Goal: Task Accomplishment & Management: Manage account settings

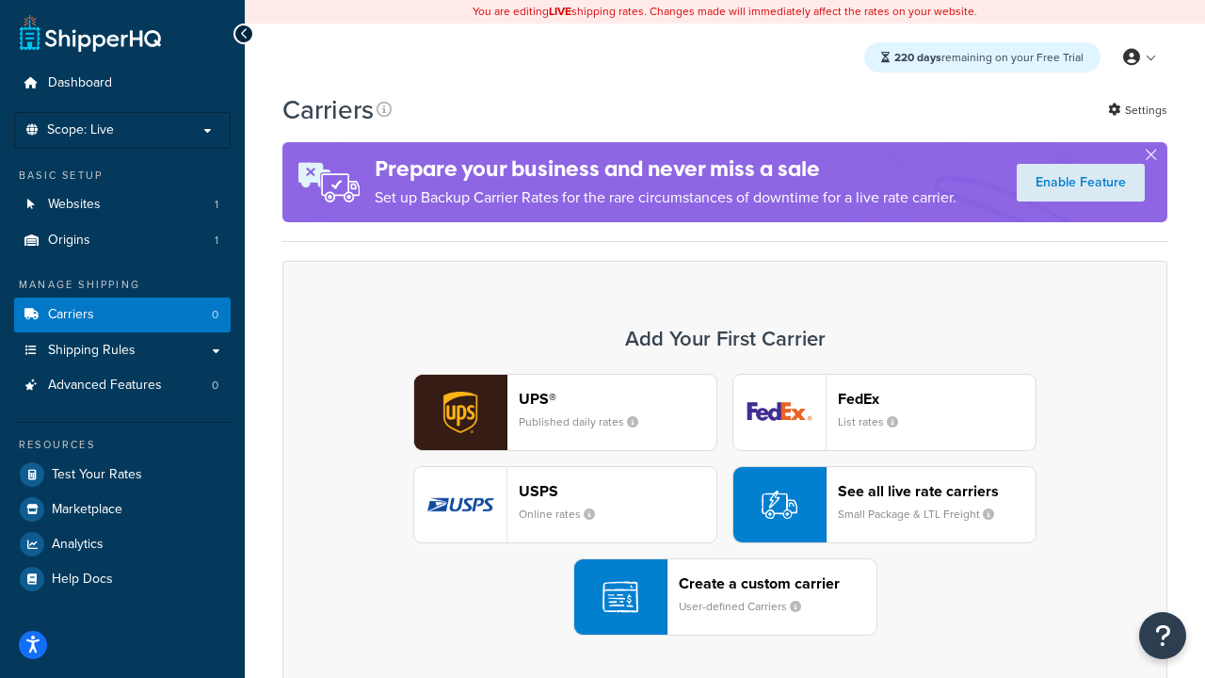
click at [725, 505] on div "UPS® Published daily rates FedEx List rates USPS Online rates See all live rate…" at bounding box center [725, 505] width 846 height 262
click at [937, 398] on header "FedEx" at bounding box center [937, 399] width 198 height 18
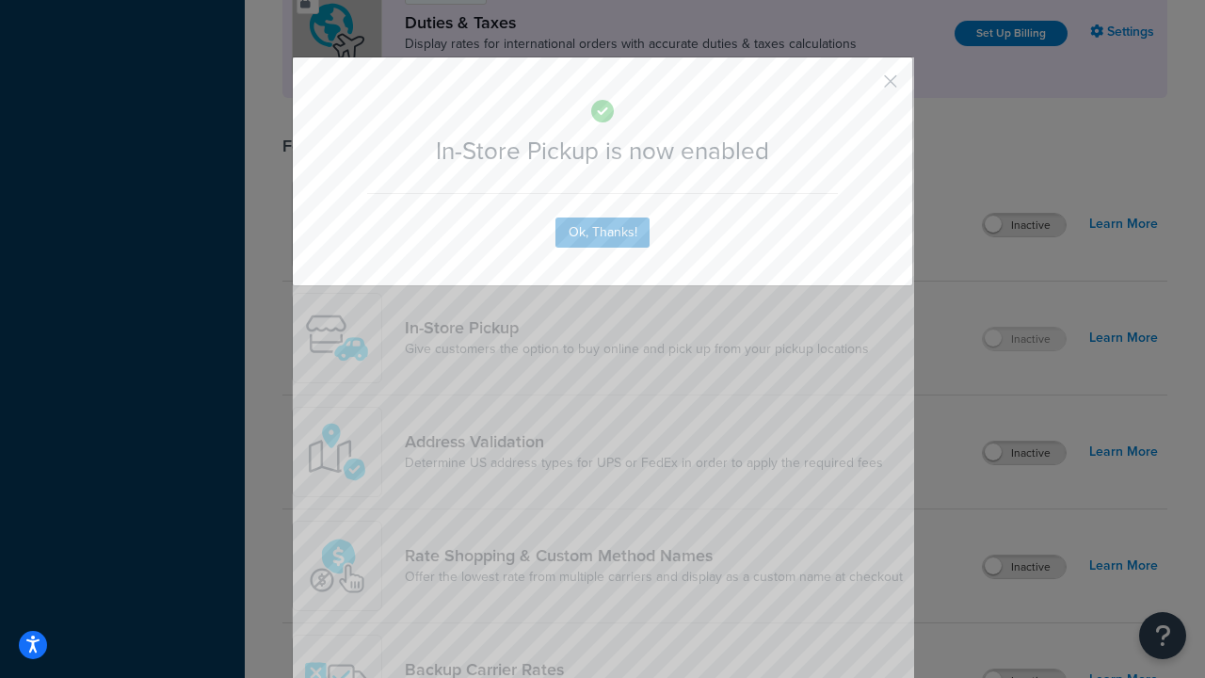
click at [862, 88] on button "button" at bounding box center [863, 88] width 5 height 5
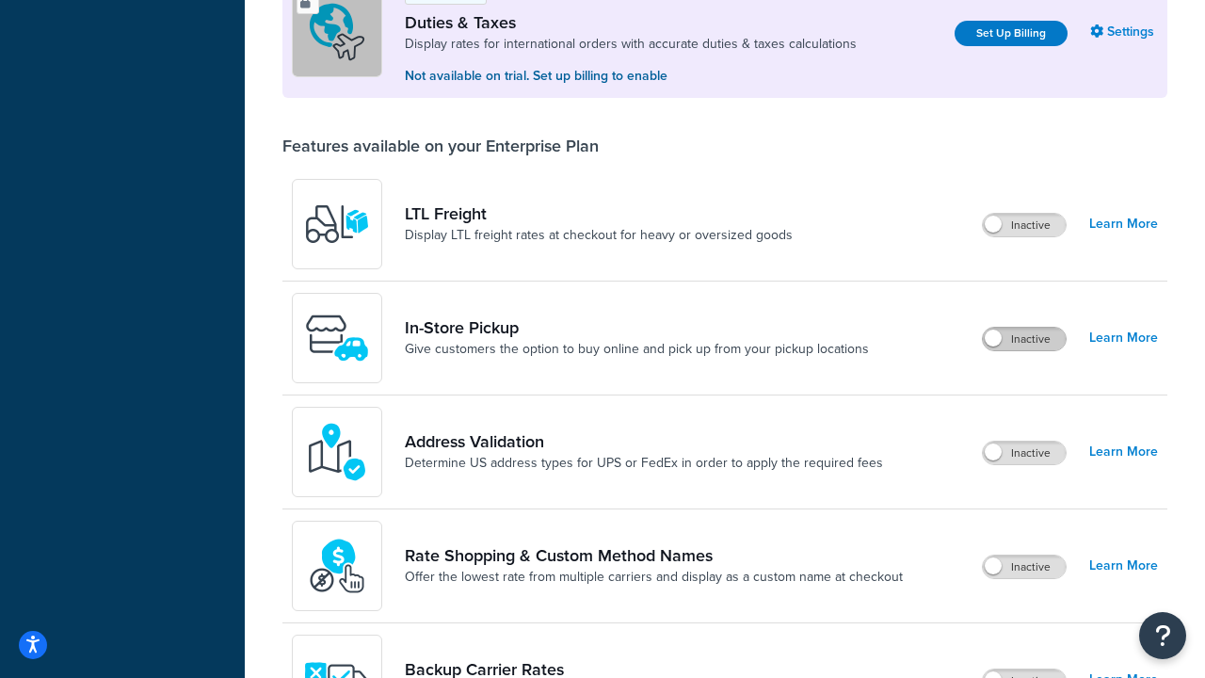
scroll to position [574, 0]
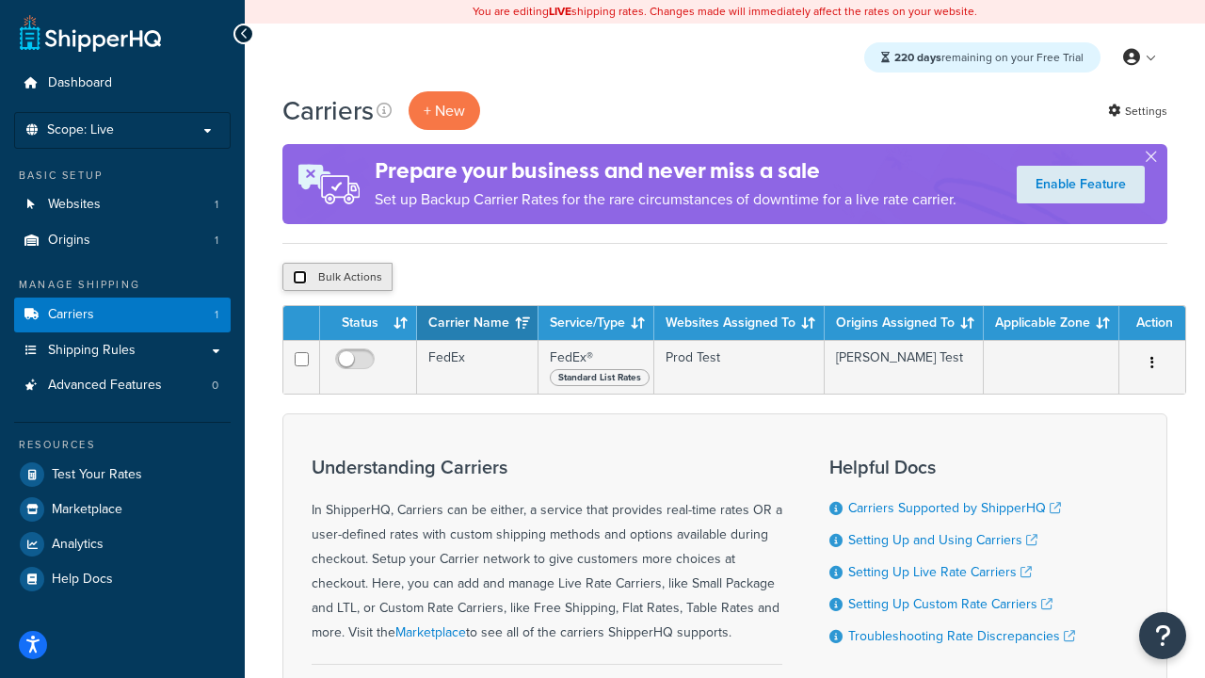
click at [299, 278] on input "checkbox" at bounding box center [300, 277] width 14 height 14
checkbox input "true"
click at [507, 278] on button "Delete" at bounding box center [502, 277] width 65 height 28
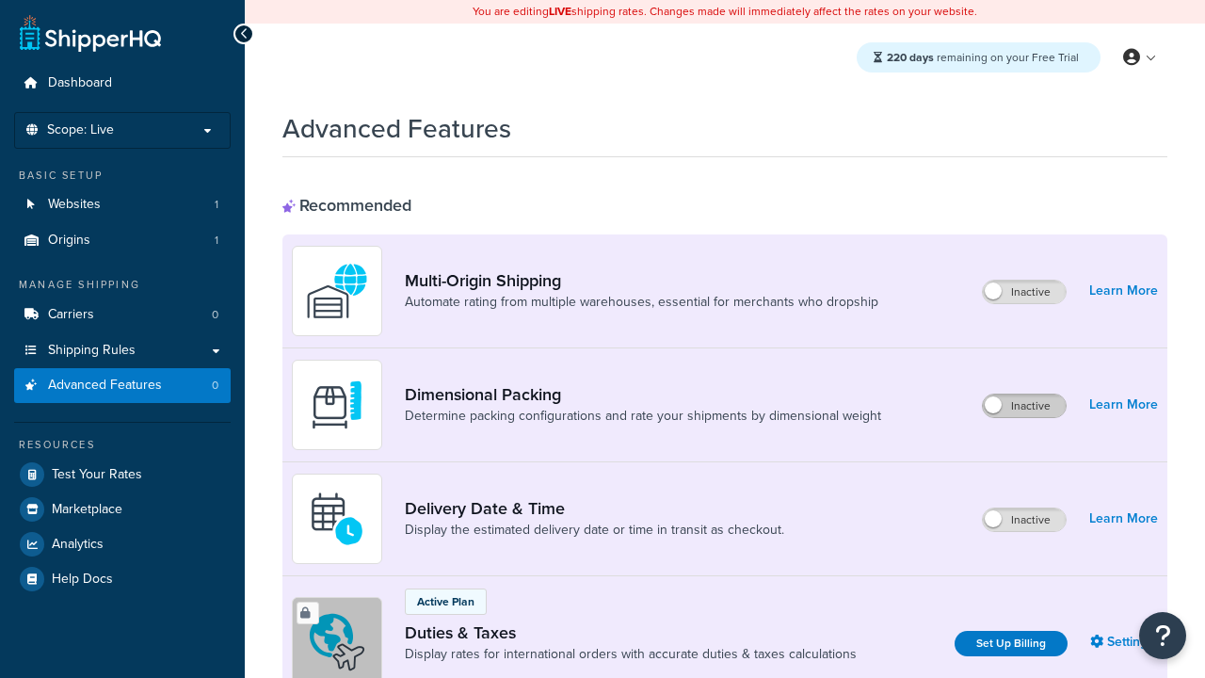
click at [1024, 406] on label "Inactive" at bounding box center [1024, 406] width 83 height 23
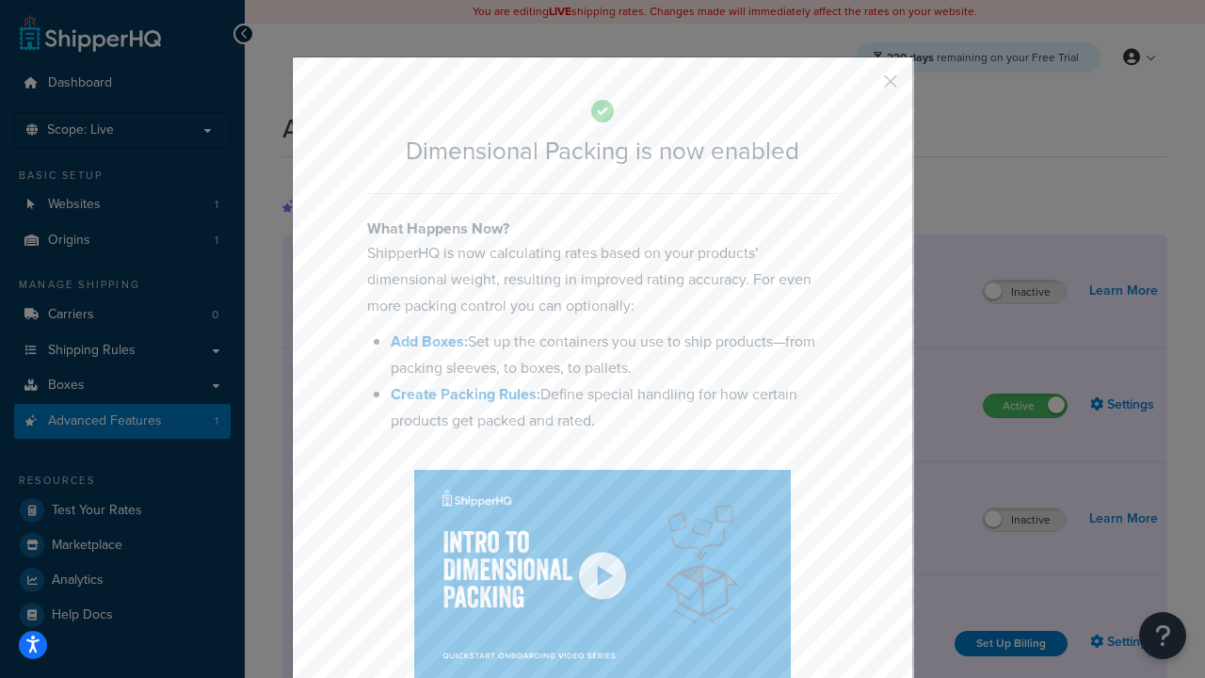
click at [862, 86] on button "button" at bounding box center [863, 88] width 5 height 5
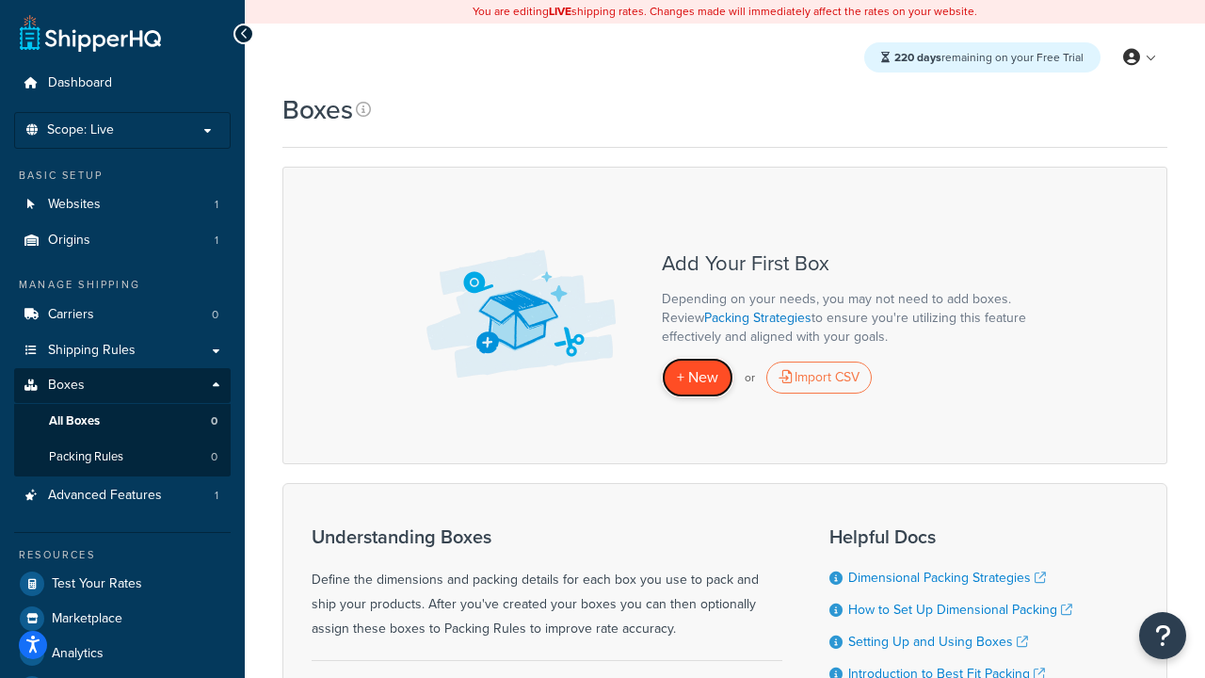
click at [698, 378] on span "+ New" at bounding box center [697, 377] width 41 height 22
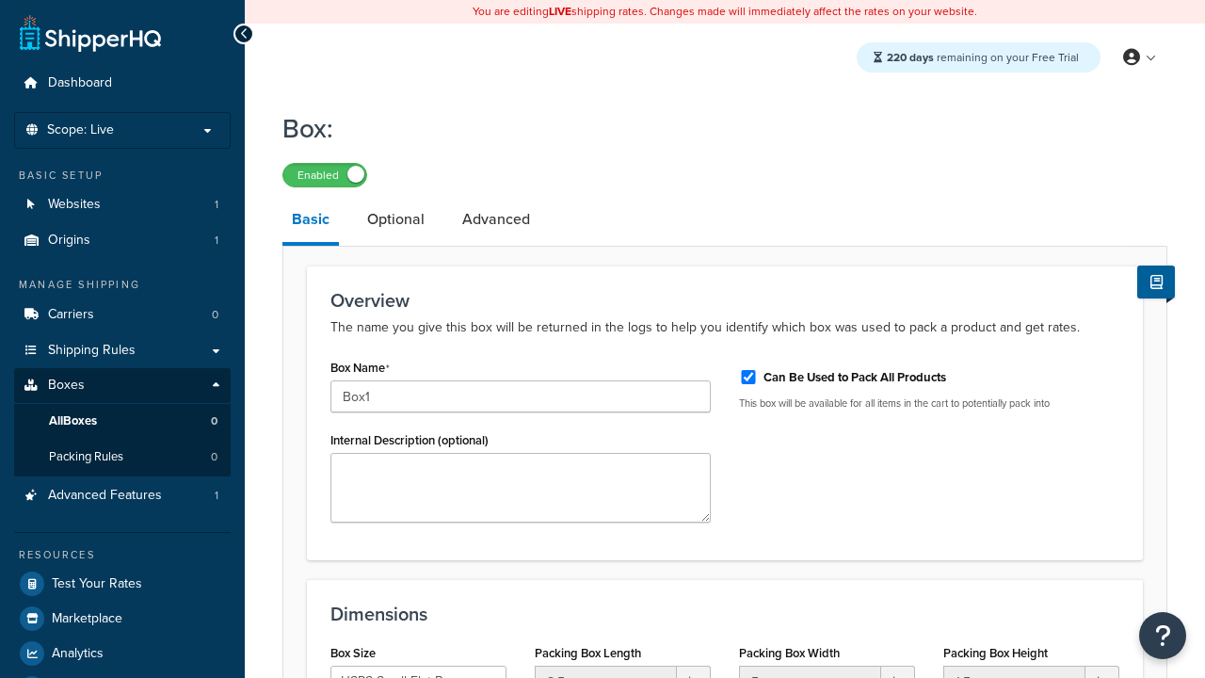
select select "usps_small"
type input "Box1"
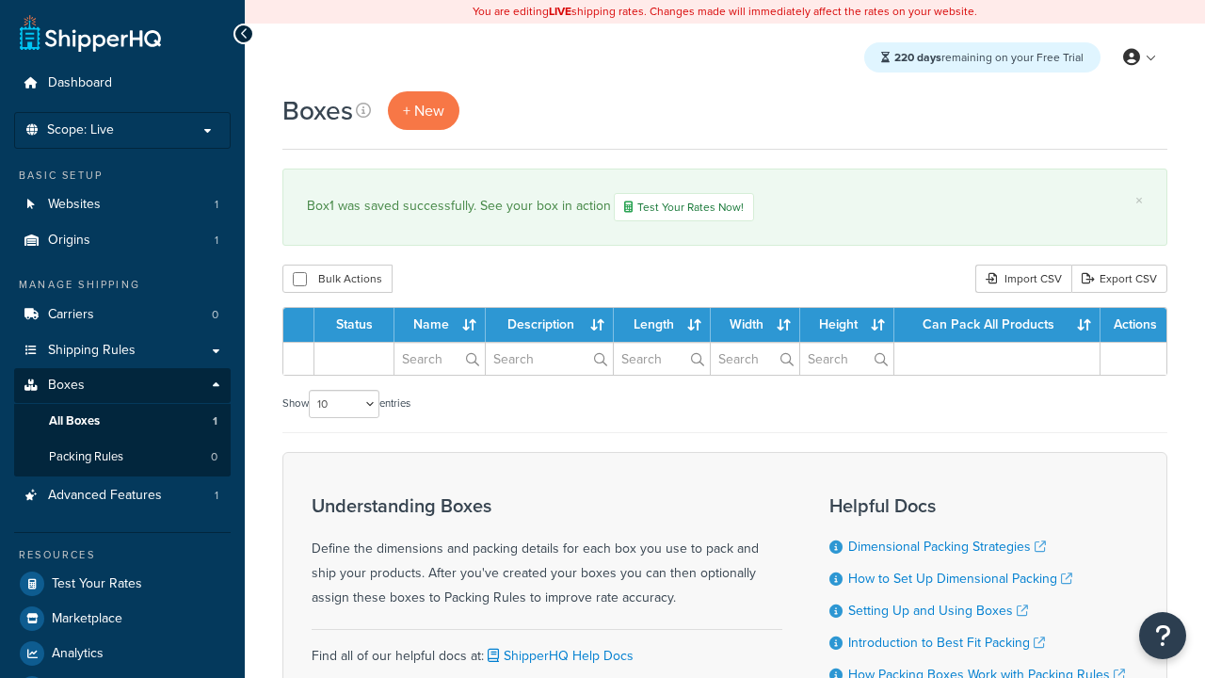
click at [360, 327] on th "Status" at bounding box center [354, 325] width 80 height 34
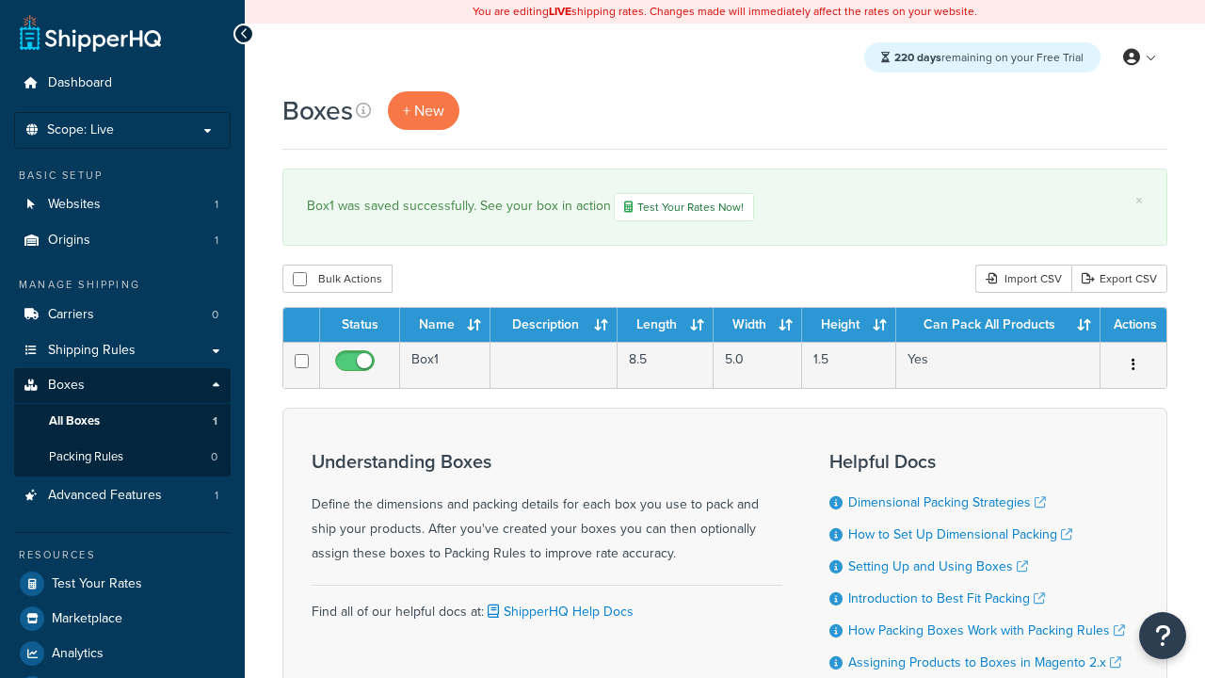
click at [360, 327] on th "Status" at bounding box center [360, 325] width 80 height 34
click at [445, 327] on th "Name" at bounding box center [445, 325] width 90 height 34
click at [554, 327] on th "Description" at bounding box center [554, 325] width 127 height 34
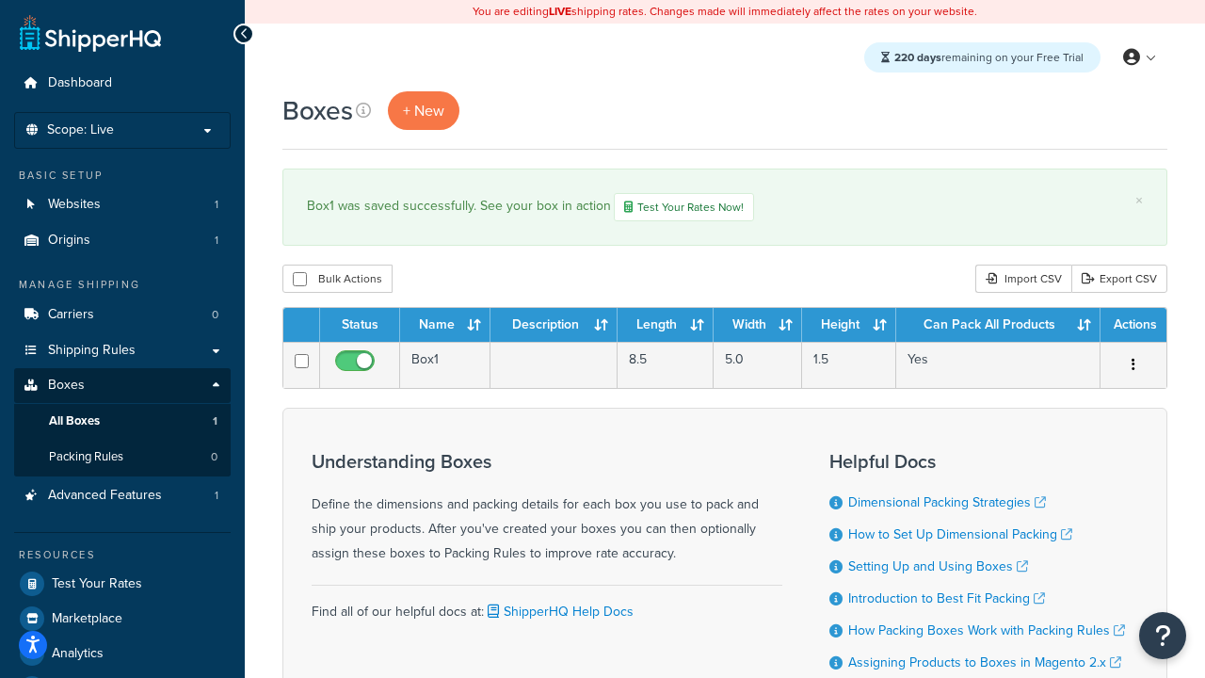
click at [666, 327] on th "Length" at bounding box center [666, 325] width 96 height 34
click at [758, 327] on th "Width" at bounding box center [758, 325] width 89 height 34
click at [849, 327] on th "Height" at bounding box center [849, 325] width 94 height 34
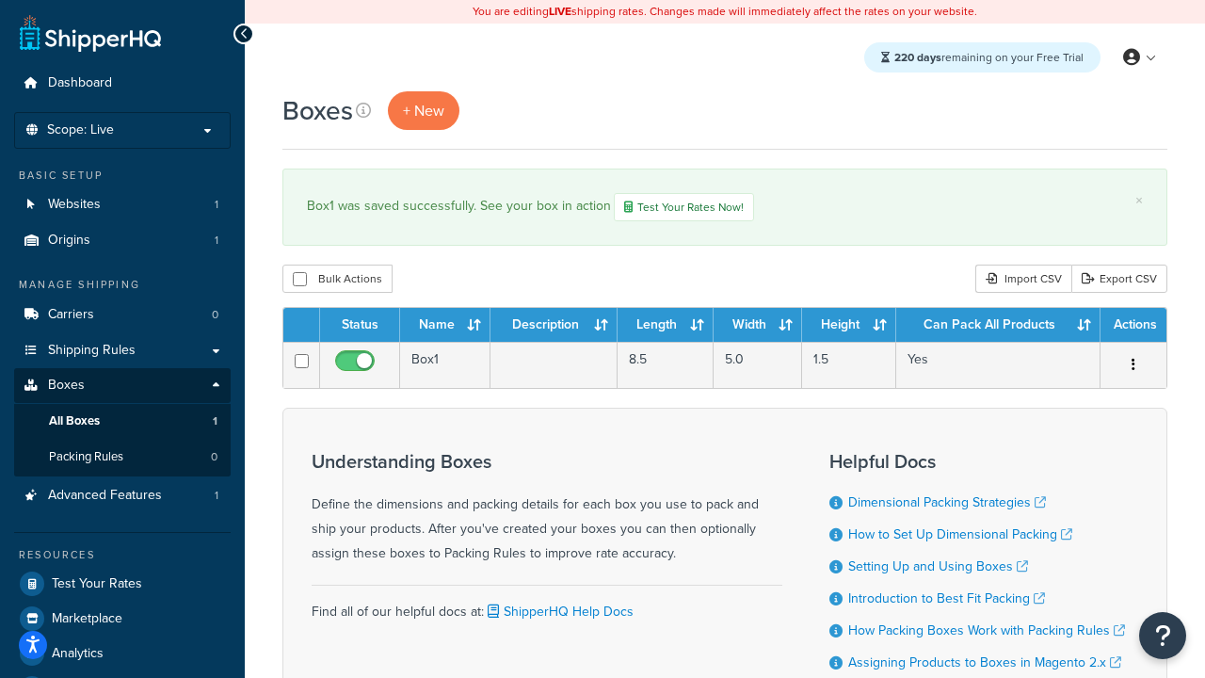
click at [849, 327] on th "Height" at bounding box center [849, 325] width 94 height 34
click at [998, 327] on th "Can Pack All Products" at bounding box center [998, 325] width 204 height 34
click at [1133, 327] on th "Actions" at bounding box center [1134, 325] width 66 height 34
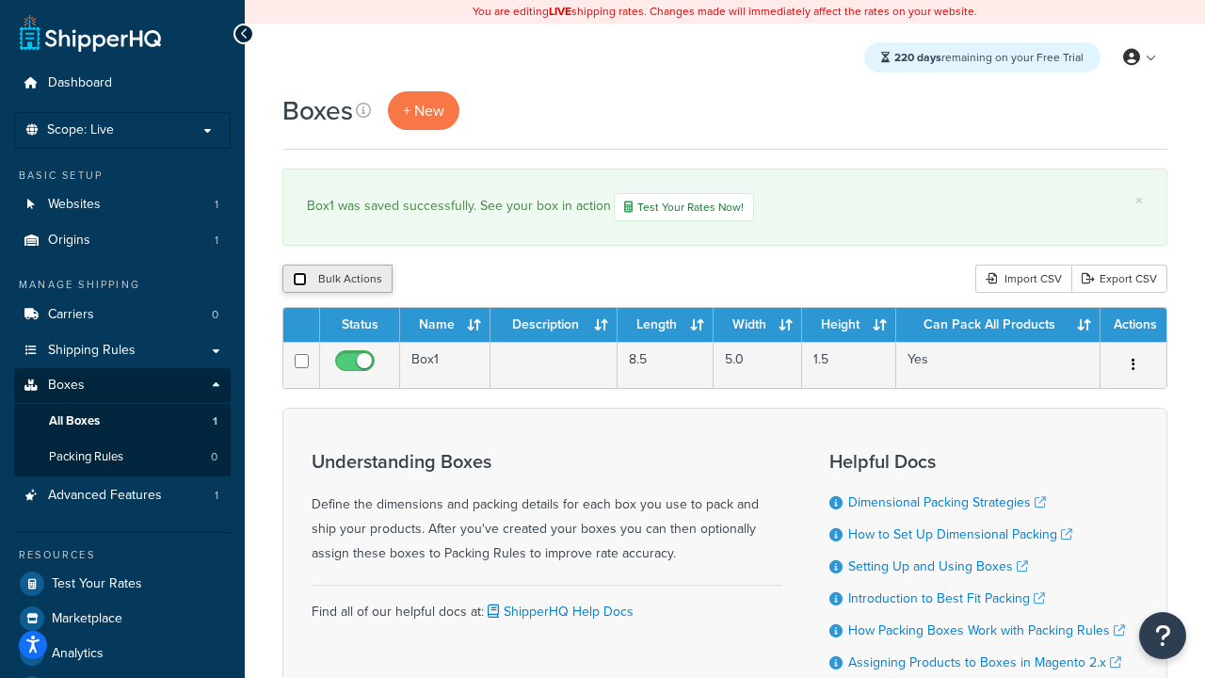
click at [299, 281] on input "checkbox" at bounding box center [300, 279] width 14 height 14
checkbox input "true"
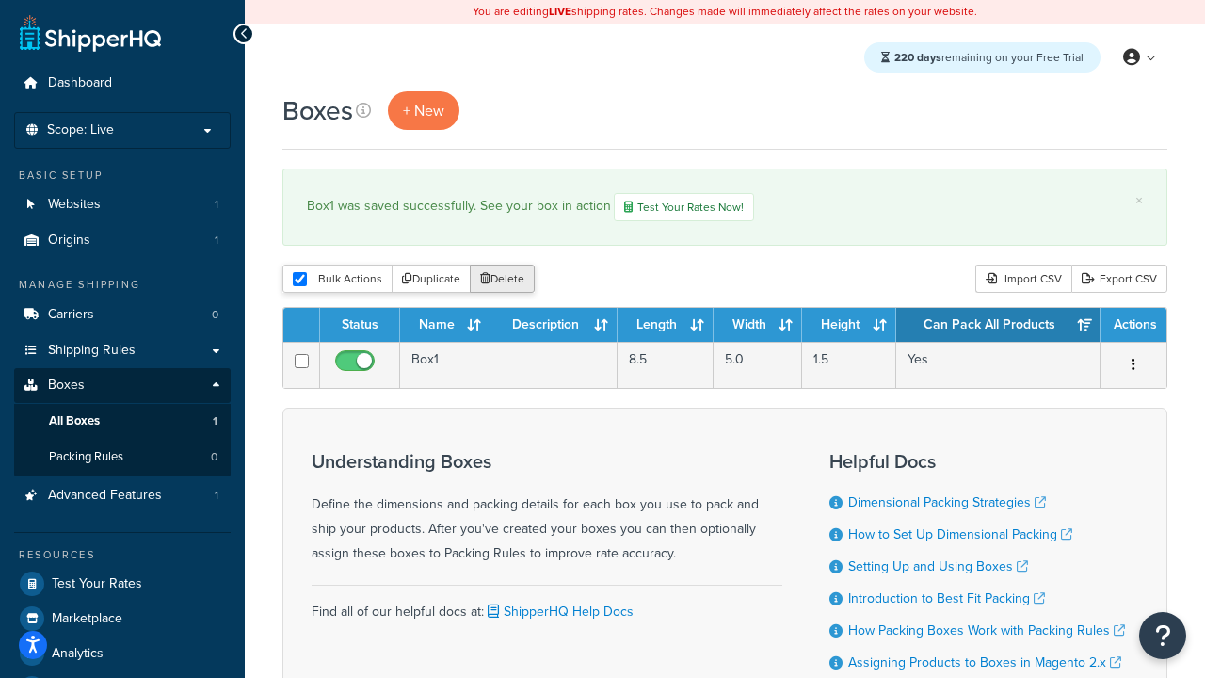
click at [507, 281] on button "Delete" at bounding box center [502, 279] width 65 height 28
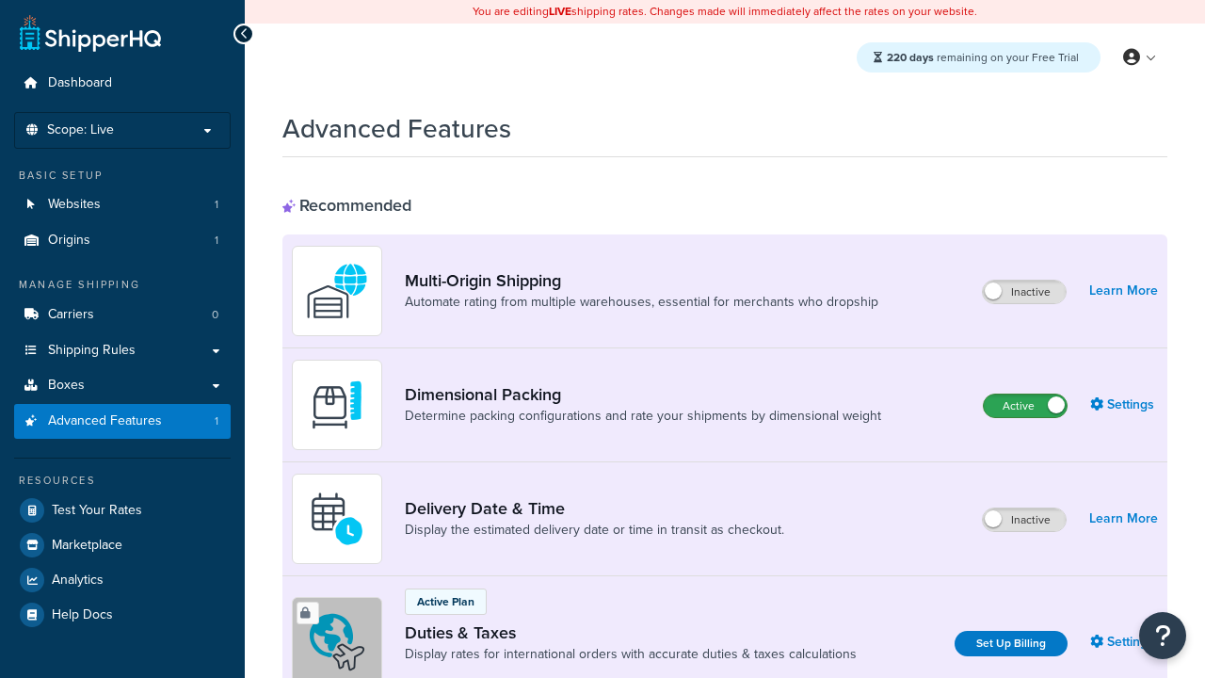
click at [1025, 406] on label "Active" at bounding box center [1025, 406] width 83 height 23
